Goal: Task Accomplishment & Management: Manage account settings

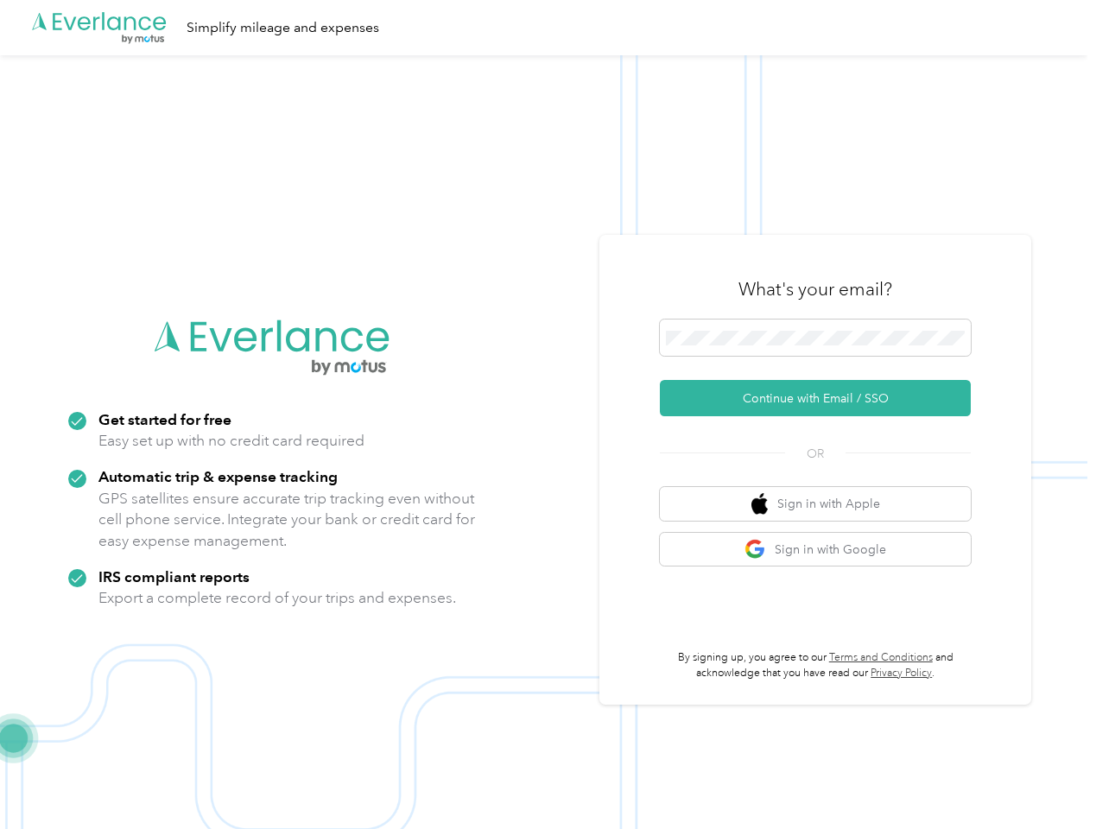
click at [548, 415] on img at bounding box center [543, 469] width 1087 height 829
click at [548, 28] on div ".cls-1 { fill: #00adee; } .cls-2 { fill: #fff; } .cls-3 { fill: #707372; } .cls…" at bounding box center [543, 27] width 1087 height 55
click at [822, 398] on button "Continue with Email / SSO" at bounding box center [815, 398] width 311 height 36
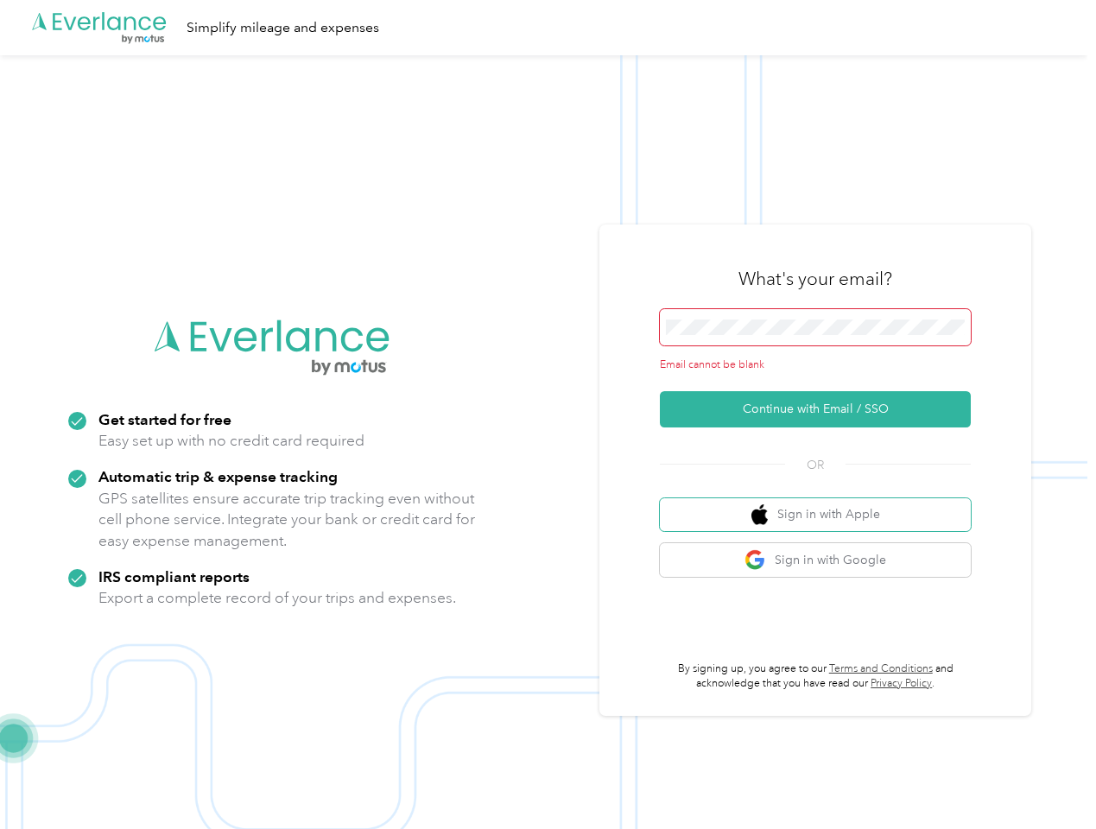
click at [822, 504] on button "Sign in with Apple" at bounding box center [815, 515] width 311 height 34
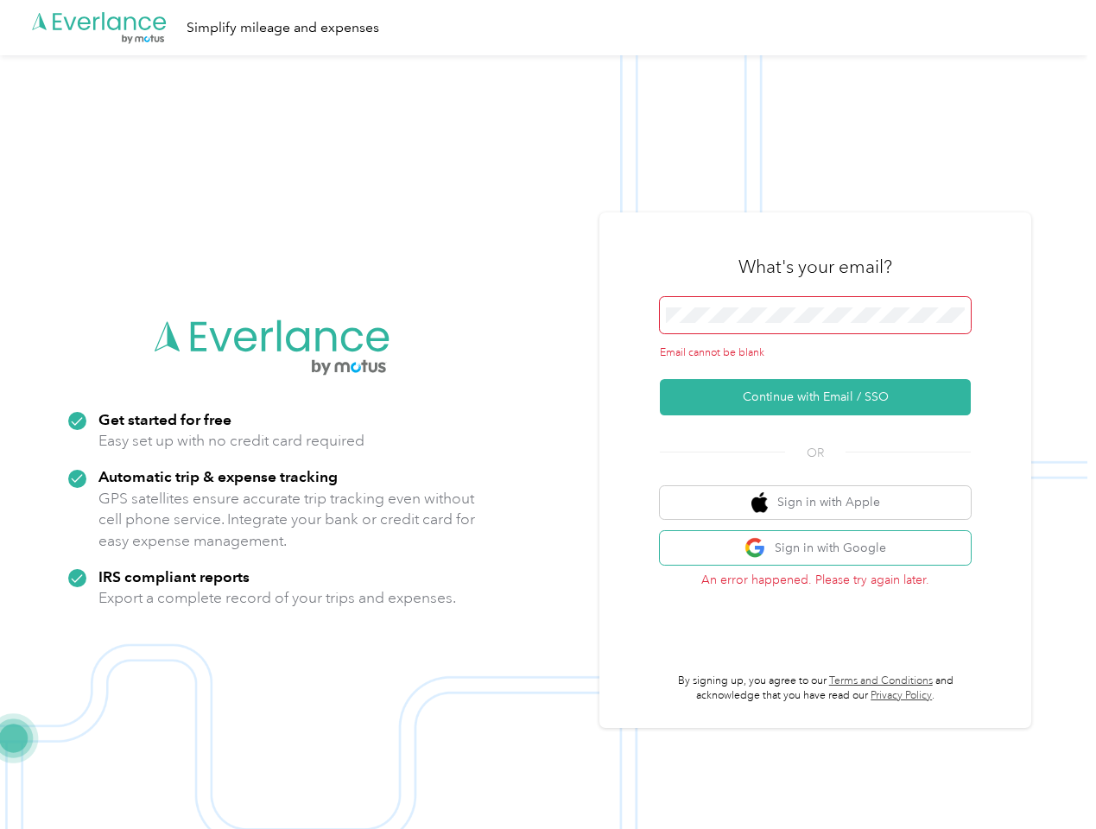
click at [822, 549] on button "Sign in with Google" at bounding box center [815, 548] width 311 height 34
